Goal: Information Seeking & Learning: Check status

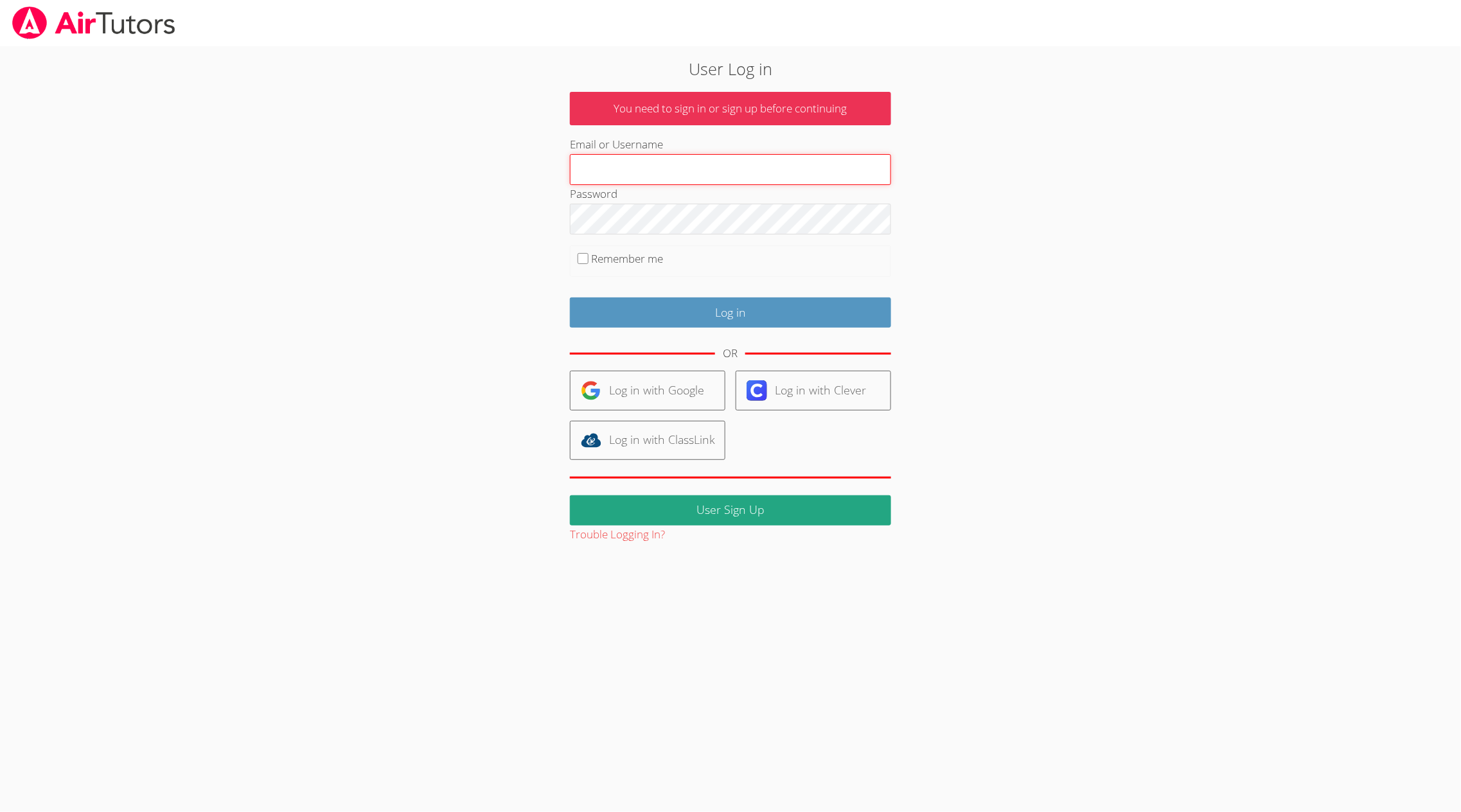
type input "[EMAIL_ADDRESS][DOMAIN_NAME]"
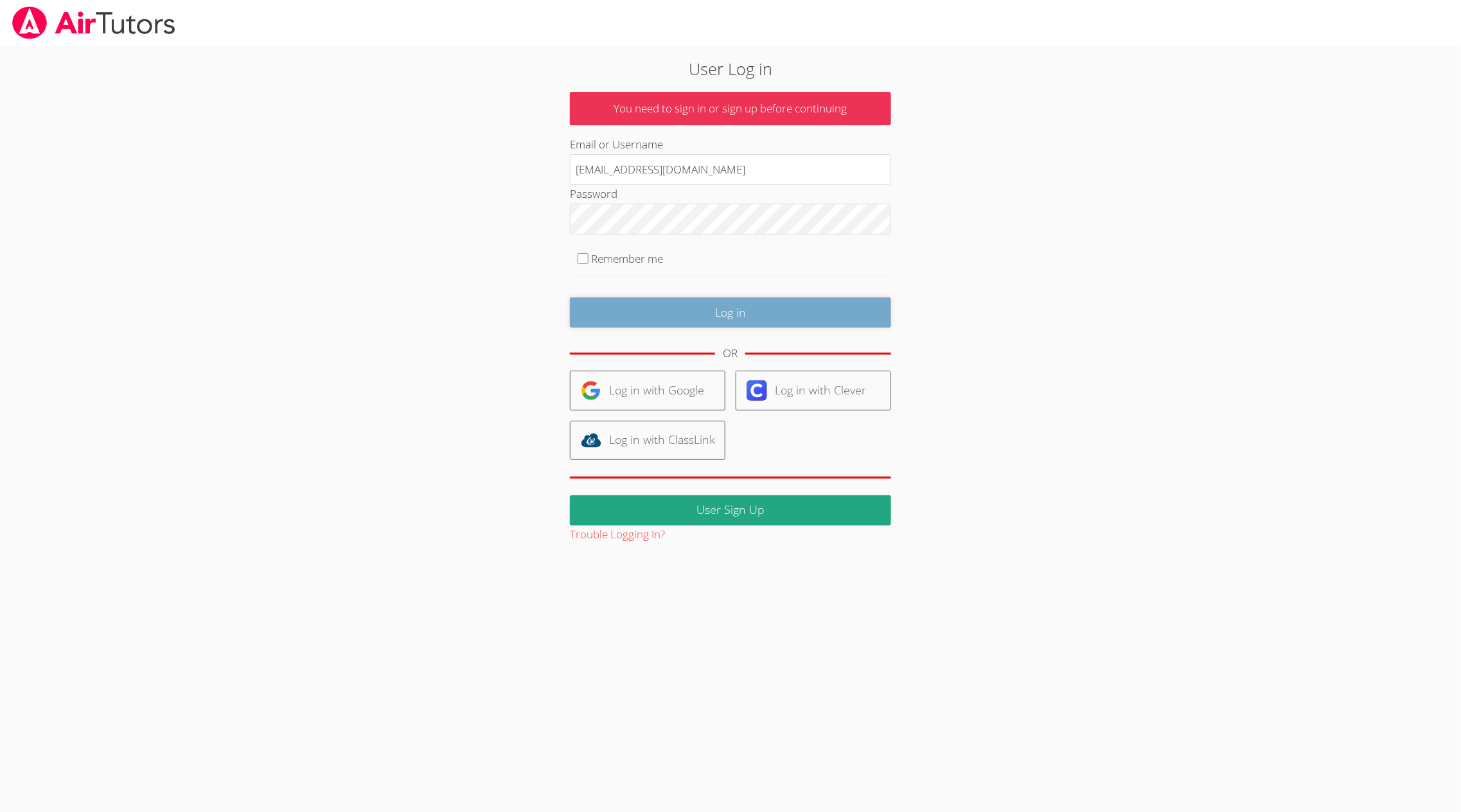
click at [781, 315] on input "Log in" at bounding box center [730, 312] width 321 height 30
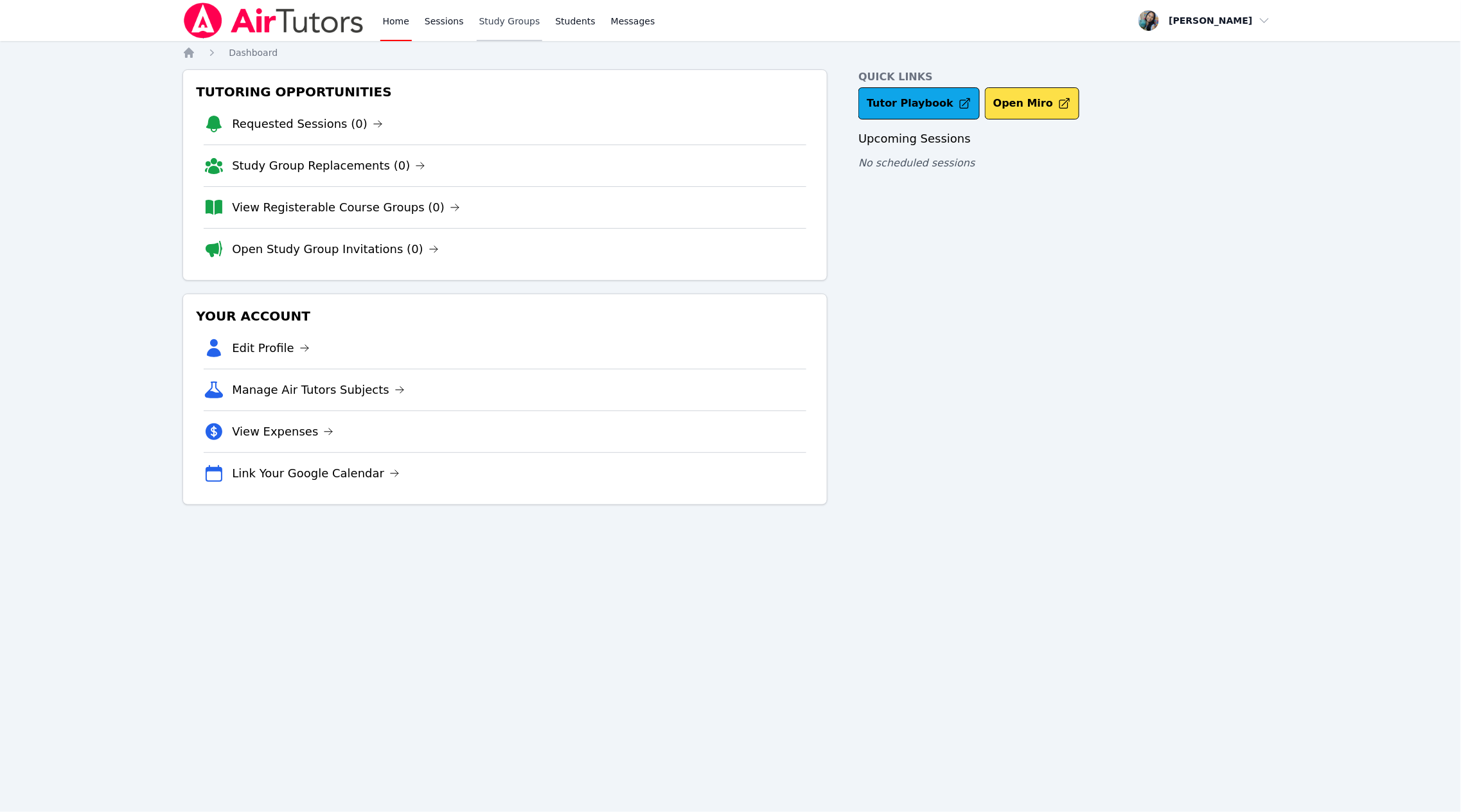
click at [519, 28] on link "Study Groups" at bounding box center [510, 21] width 66 height 41
click at [938, 100] on link "Tutor Playbook" at bounding box center [919, 103] width 122 height 32
click at [368, 170] on link "Study Group Replacements (0)" at bounding box center [328, 166] width 193 height 18
click at [336, 253] on link "Open Study Group Invitations (0)" at bounding box center [335, 249] width 207 height 18
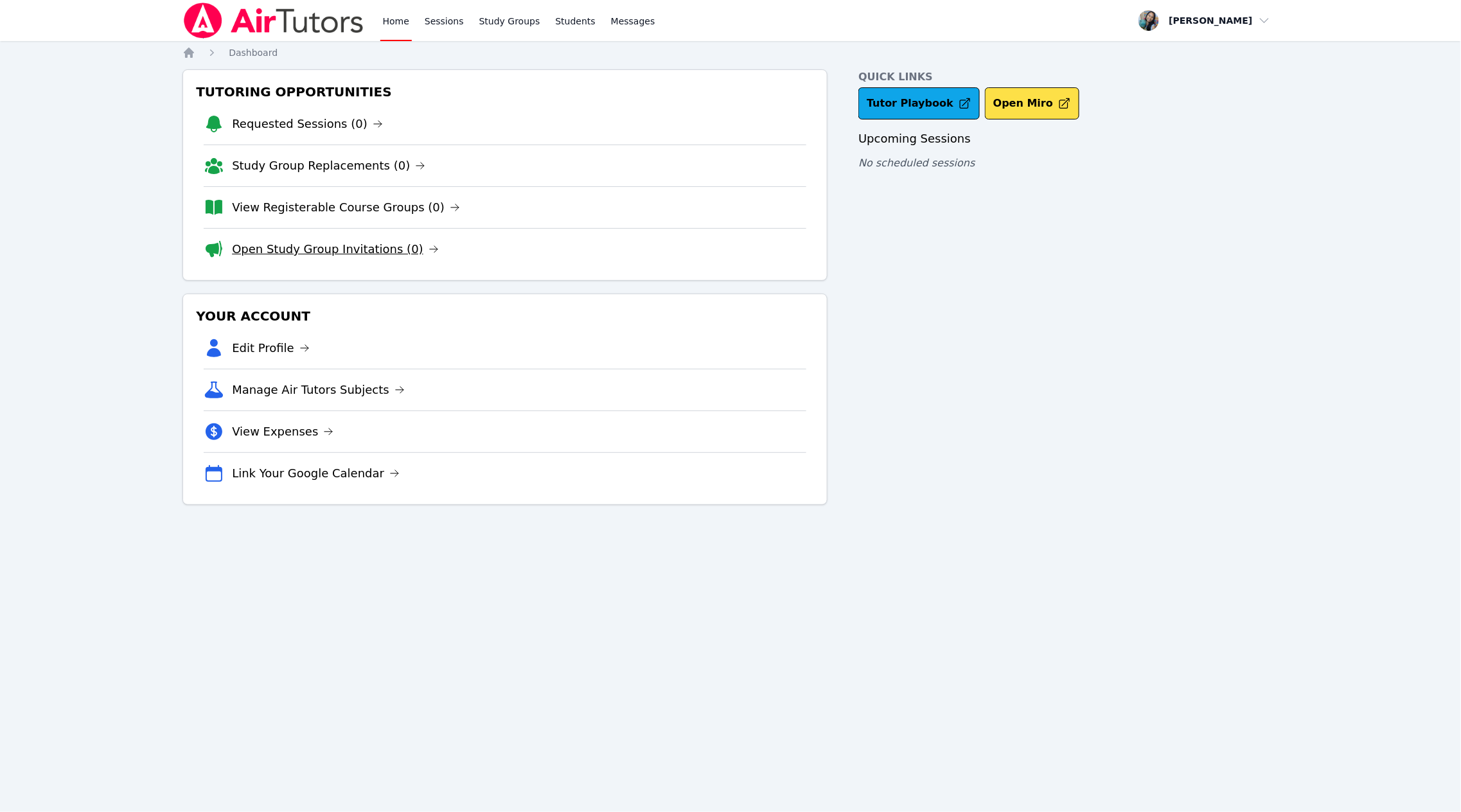
click at [350, 250] on link "Open Study Group Invitations (0)" at bounding box center [335, 249] width 207 height 18
